Goal: Information Seeking & Learning: Learn about a topic

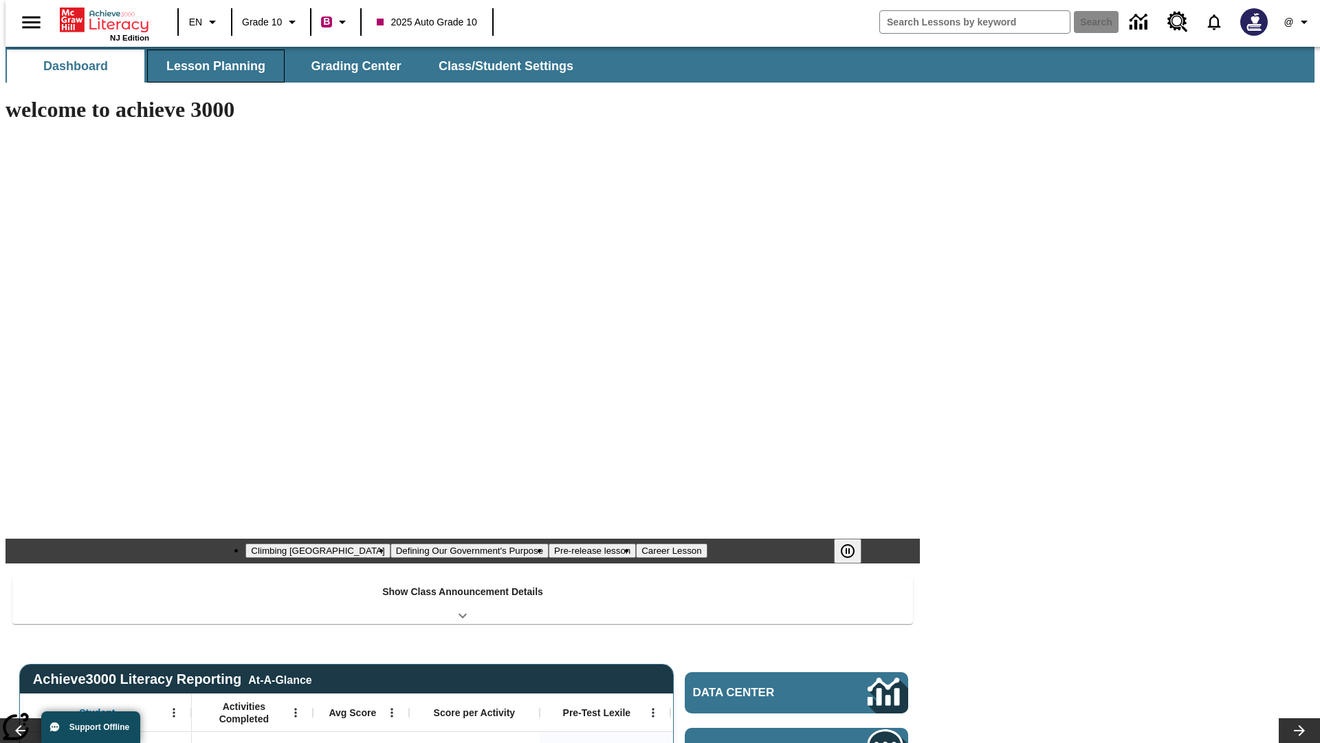
click at [210, 66] on button "Lesson Planning" at bounding box center [216, 66] width 138 height 33
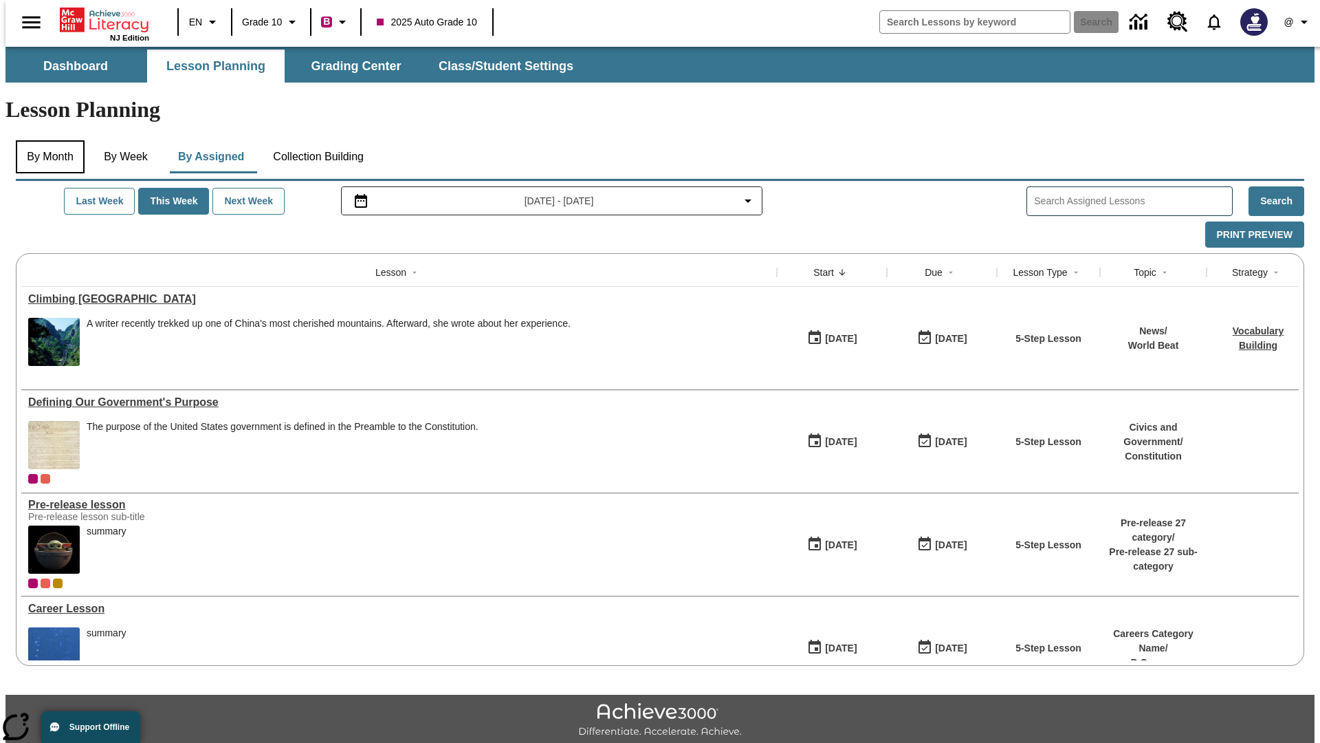
click at [46, 140] on button "By Month" at bounding box center [50, 156] width 69 height 33
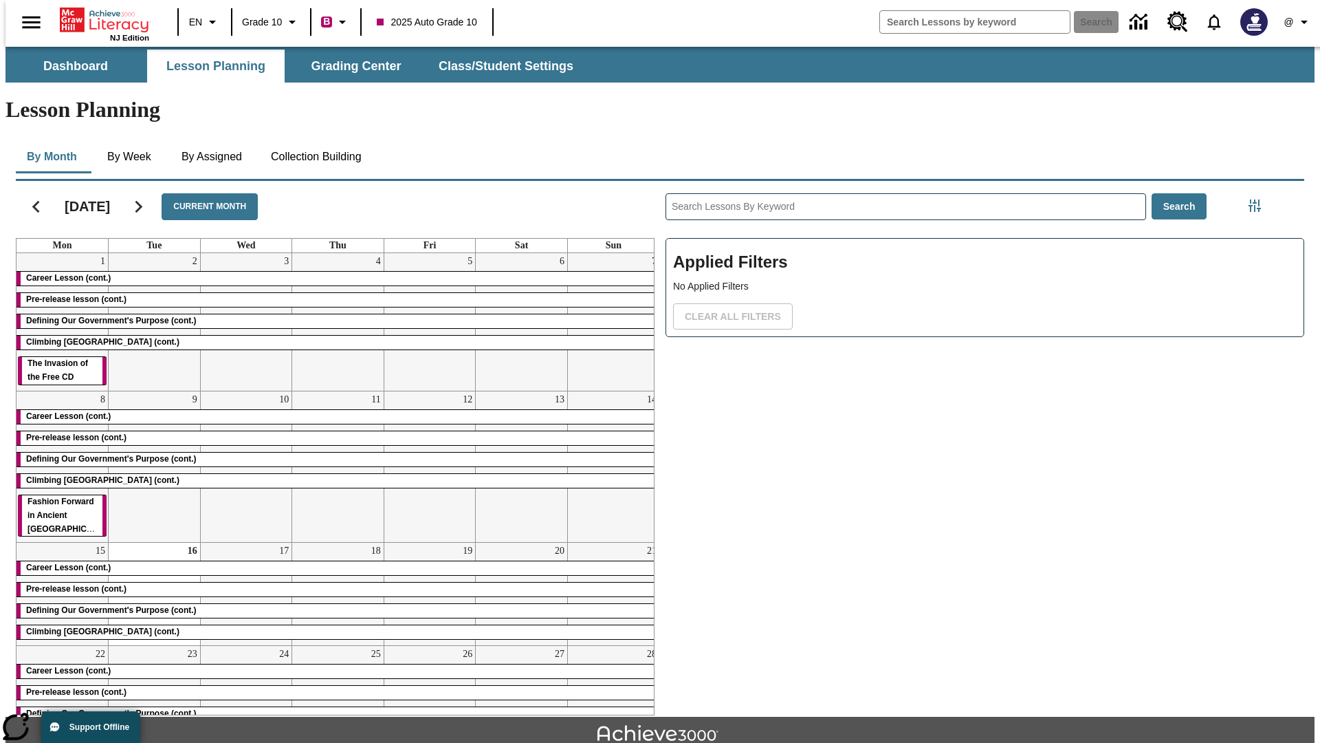
click at [332, 272] on div "Career Lesson (cont.)" at bounding box center [338, 279] width 643 height 14
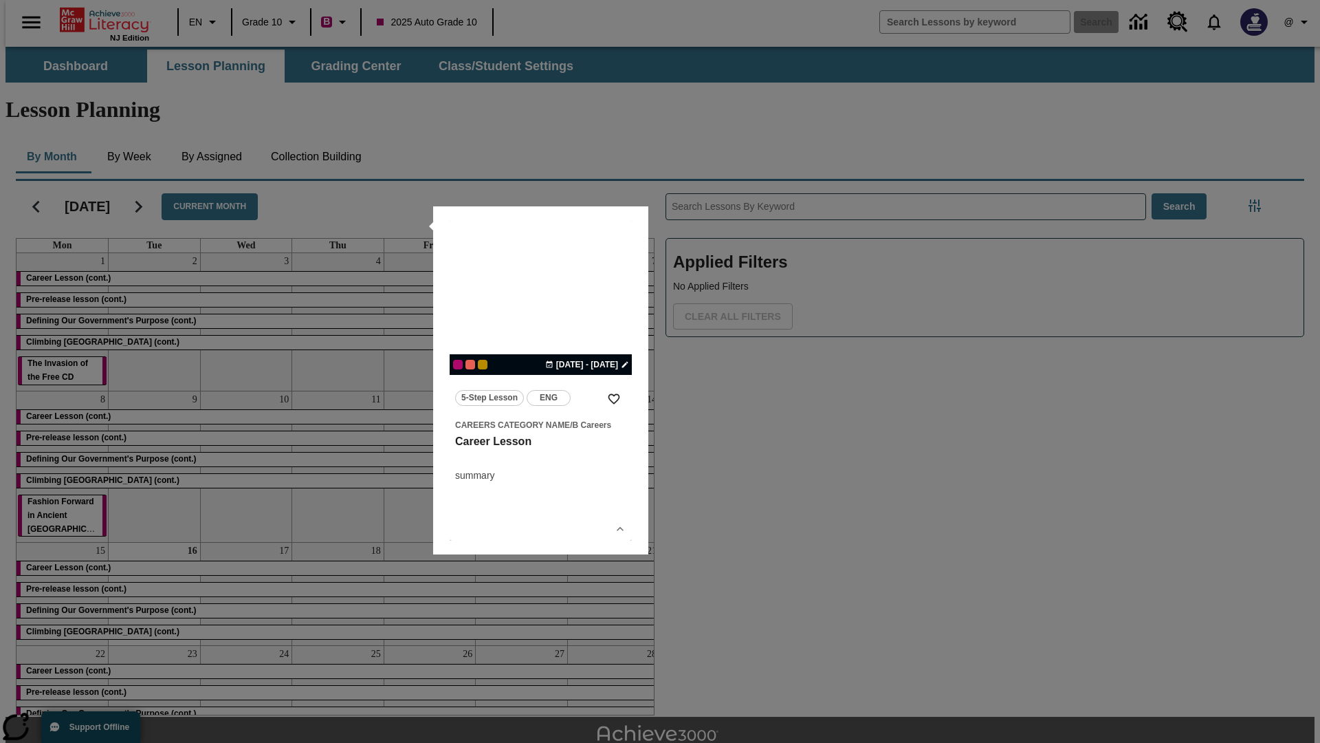
scroll to position [30, 0]
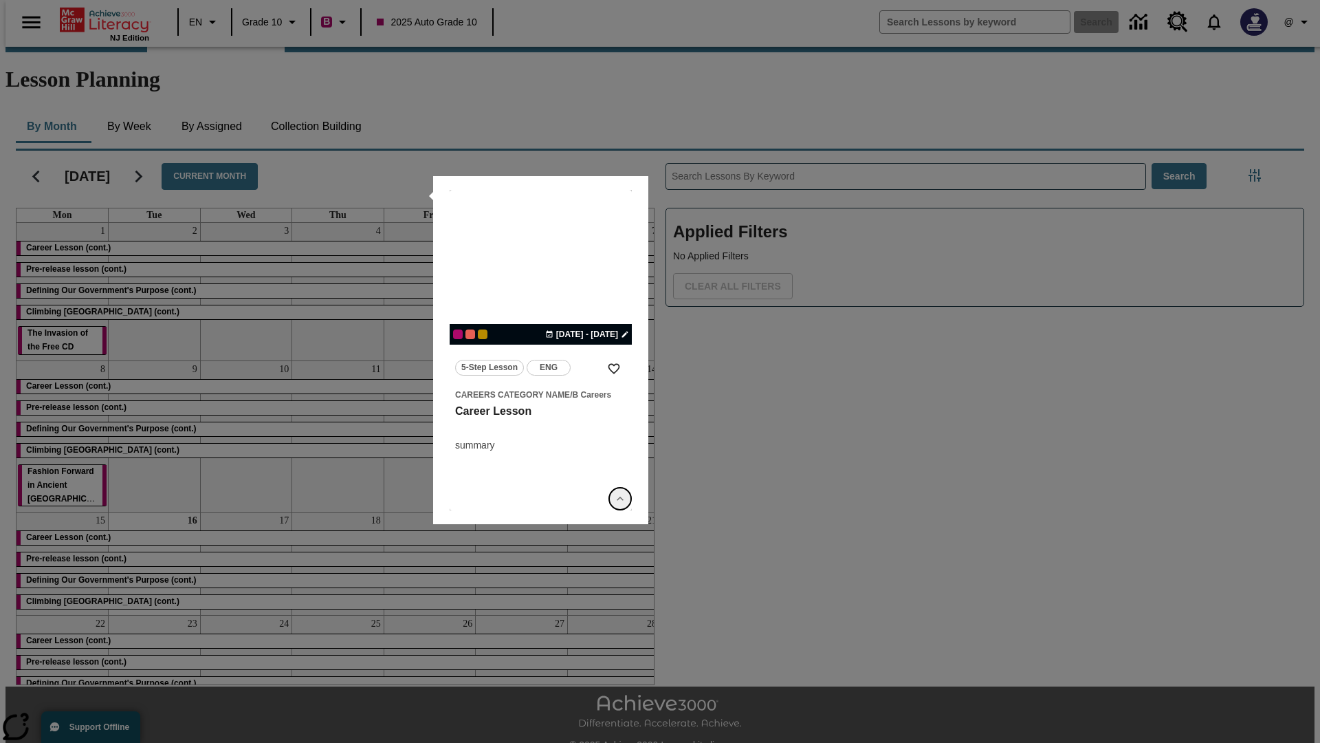
click at [620, 498] on icon "Show Details" at bounding box center [620, 499] width 14 height 14
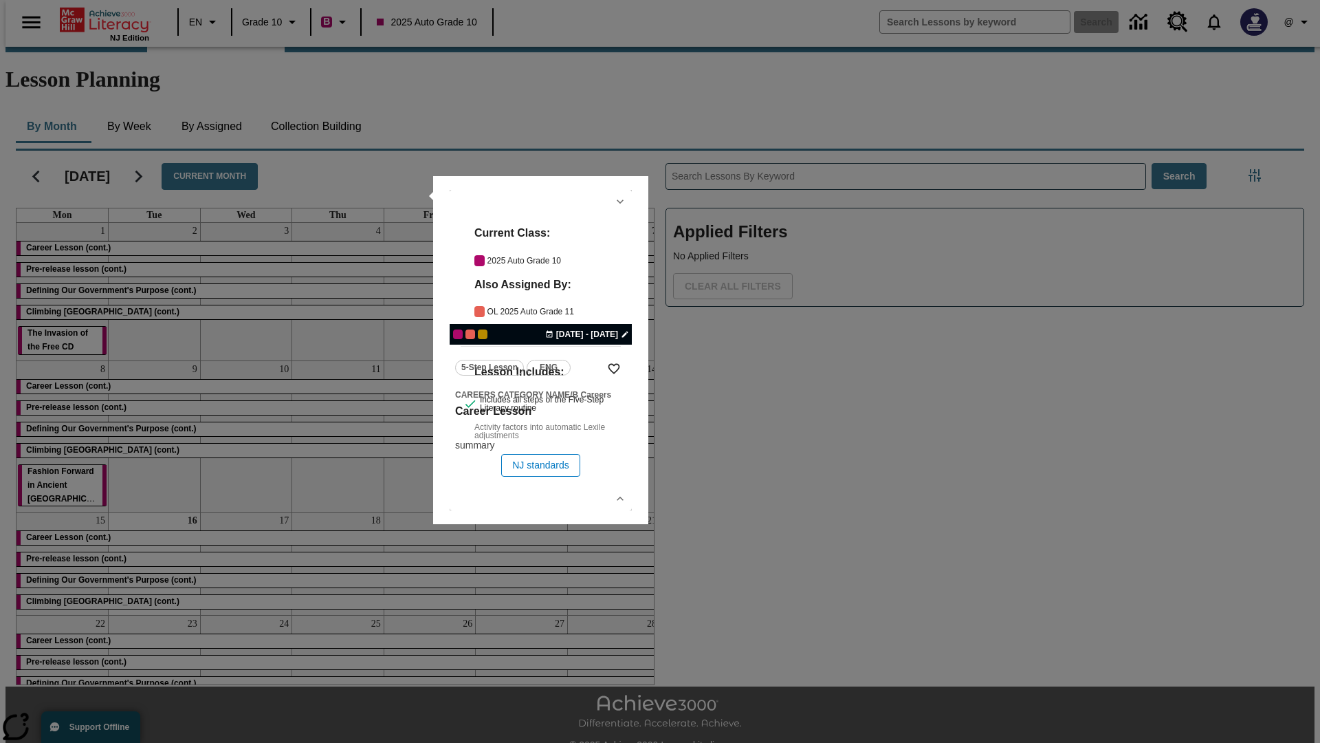
click at [540, 350] on link "lesson details" at bounding box center [541, 350] width 182 height 320
